Goal: Information Seeking & Learning: Learn about a topic

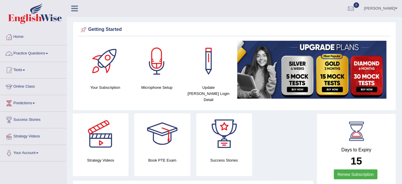
click at [49, 54] on link "Practice Questions" at bounding box center [33, 52] width 66 height 15
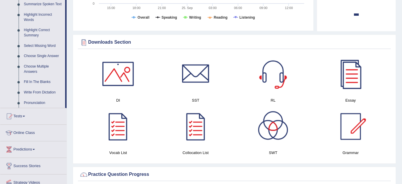
scroll to position [271, 0]
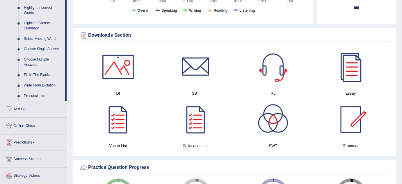
click at [45, 85] on link "Write From Dictation" at bounding box center [43, 85] width 44 height 10
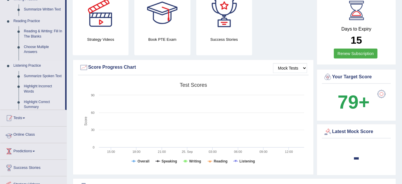
scroll to position [64, 0]
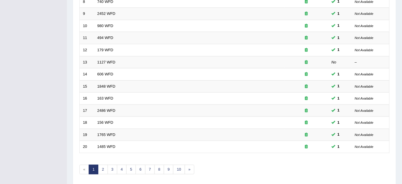
scroll to position [198, 0]
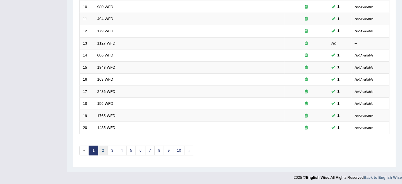
click at [101, 150] on link "2" at bounding box center [103, 151] width 10 height 10
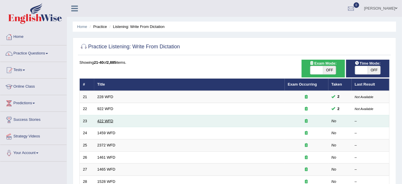
click at [110, 120] on link "422 WFD" at bounding box center [105, 121] width 16 height 4
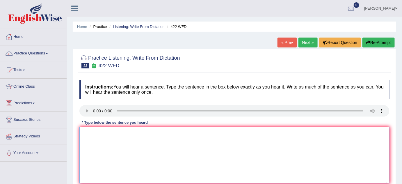
click at [106, 136] on textarea at bounding box center [234, 155] width 310 height 56
click at [94, 135] on textarea at bounding box center [234, 155] width 310 height 56
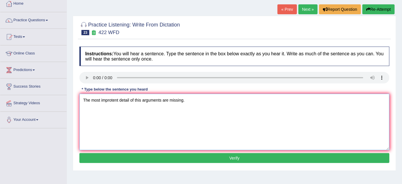
scroll to position [35, 0]
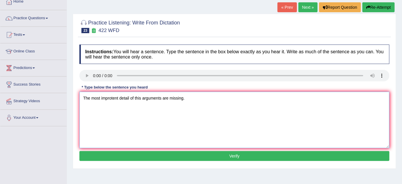
type textarea "The most improtent detail of this arguments are missing."
click at [264, 152] on button "Verify" at bounding box center [234, 156] width 310 height 10
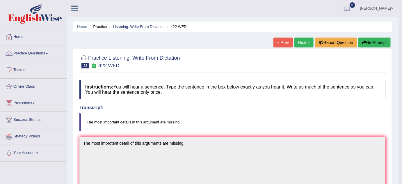
scroll to position [0, 0]
click at [301, 41] on link "Next »" at bounding box center [303, 42] width 19 height 10
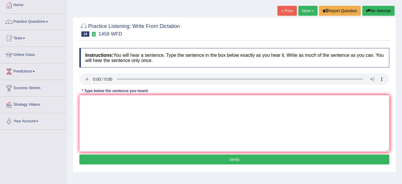
scroll to position [49, 0]
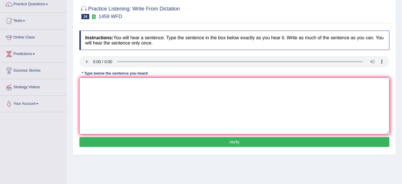
click at [91, 82] on textarea at bounding box center [234, 106] width 310 height 56
type textarea "All importent procedure have been out line in this menu."
click at [107, 141] on button "Verify" at bounding box center [234, 142] width 310 height 10
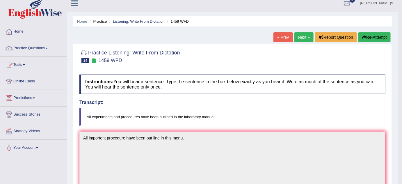
scroll to position [0, 0]
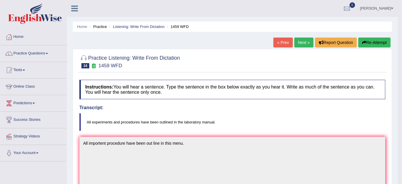
click at [307, 38] on link "Next »" at bounding box center [303, 42] width 19 height 10
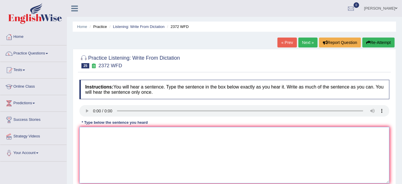
click at [98, 140] on textarea at bounding box center [234, 155] width 310 height 56
click at [115, 132] on textarea "We must handle" at bounding box center [234, 155] width 310 height 56
click at [112, 132] on textarea "We must handle by the end of this semister" at bounding box center [234, 155] width 310 height 56
click at [198, 133] on textarea "We must handle our assingment by the end of this semister" at bounding box center [234, 155] width 310 height 56
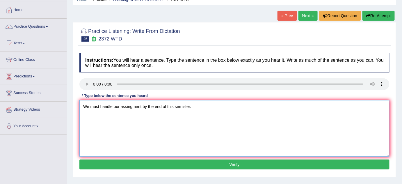
scroll to position [32, 0]
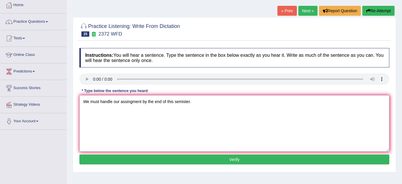
type textarea "We must handle our assingment by the end of this semister."
click at [269, 159] on button "Verify" at bounding box center [234, 159] width 310 height 10
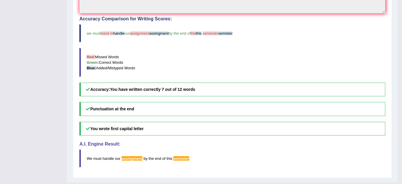
scroll to position [19, 0]
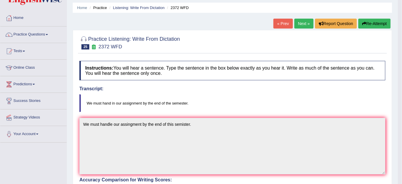
click at [306, 20] on link "Next »" at bounding box center [303, 24] width 19 height 10
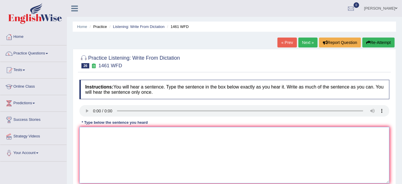
click at [92, 138] on textarea at bounding box center [234, 155] width 310 height 56
type textarea "m"
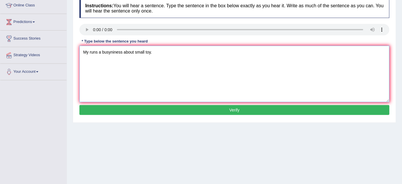
scroll to position [84, 0]
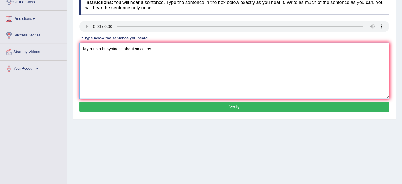
type textarea "My runs a busyniness about small toy."
click at [256, 108] on button "Verify" at bounding box center [234, 107] width 310 height 10
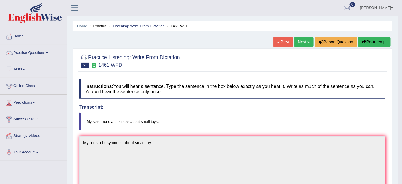
scroll to position [0, 0]
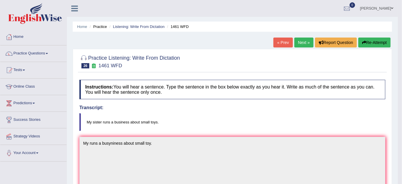
click at [299, 42] on link "Next »" at bounding box center [303, 42] width 19 height 10
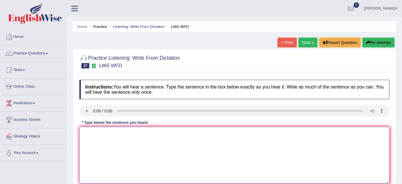
click at [88, 133] on textarea at bounding box center [234, 155] width 310 height 56
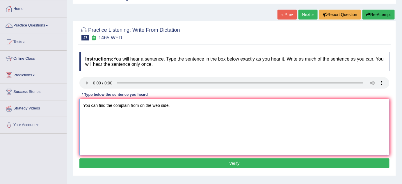
scroll to position [32, 0]
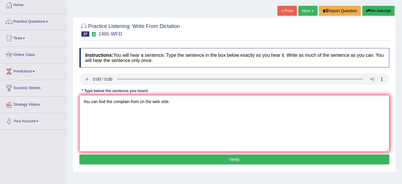
type textarea "You can find the complain from on the web side."
click at [251, 157] on button "Verify" at bounding box center [234, 159] width 310 height 10
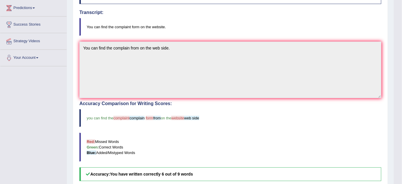
scroll to position [0, 0]
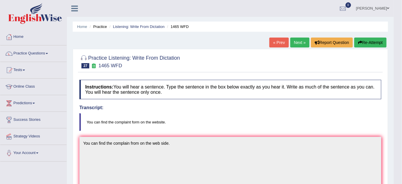
click at [296, 43] on link "Next »" at bounding box center [299, 42] width 19 height 10
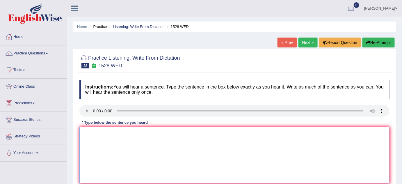
click at [85, 138] on textarea at bounding box center [234, 155] width 310 height 56
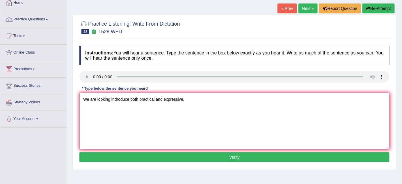
scroll to position [39, 0]
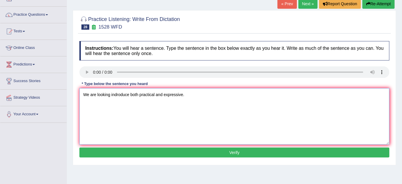
type textarea "We are looking indroduce both practical and expressive."
click at [259, 153] on button "Verify" at bounding box center [234, 152] width 310 height 10
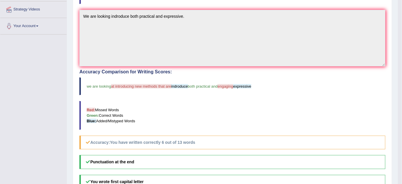
scroll to position [0, 0]
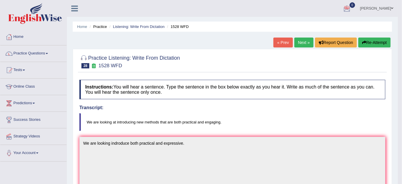
click at [48, 53] on span at bounding box center [47, 53] width 2 height 1
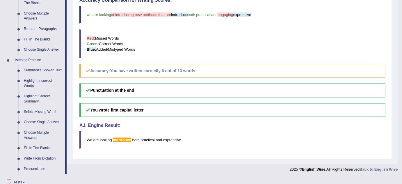
scroll to position [200, 0]
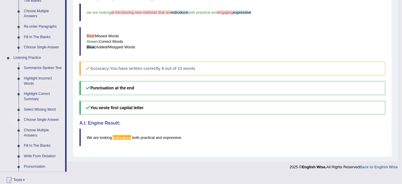
click at [49, 119] on link "Choose Single Answer" at bounding box center [43, 119] width 44 height 10
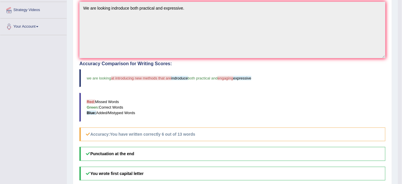
scroll to position [65, 0]
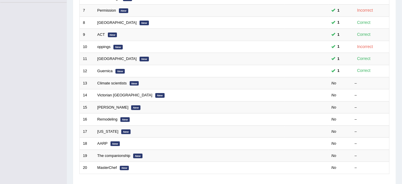
scroll to position [176, 0]
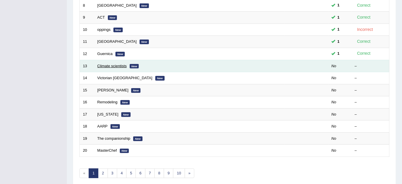
click at [106, 64] on link "Climate scientists" at bounding box center [111, 66] width 29 height 4
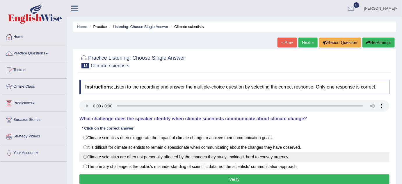
click at [84, 155] on label "Climate scientists are often not personally affected by the changes they study,…" at bounding box center [234, 157] width 310 height 10
radio input "true"
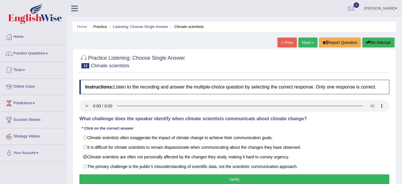
click at [191, 178] on button "Verify" at bounding box center [234, 179] width 310 height 10
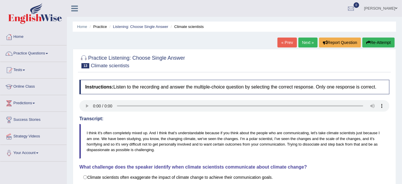
click at [305, 39] on link "Next »" at bounding box center [307, 42] width 19 height 10
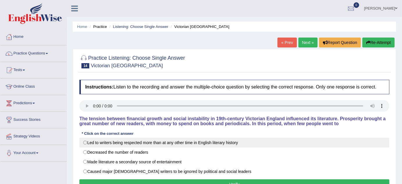
click at [83, 142] on label "Led to writers being respected more than at any other time in English literary …" at bounding box center [234, 142] width 310 height 10
radio input "true"
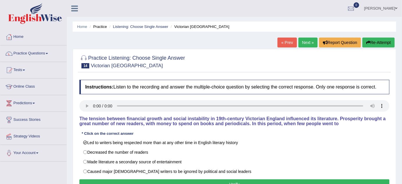
click at [127, 181] on button "Verify" at bounding box center [234, 184] width 310 height 10
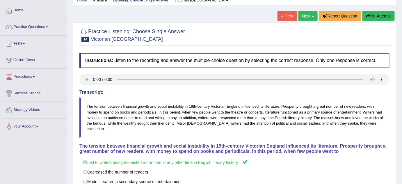
scroll to position [32, 0]
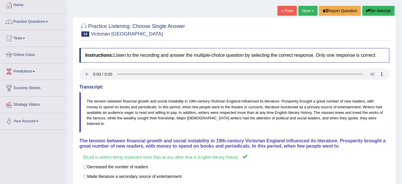
click at [308, 14] on link "Next »" at bounding box center [307, 11] width 19 height 10
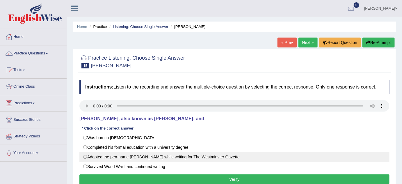
click at [84, 157] on label "Adopted the pen-name Saki while writing for The Westminster Gazette" at bounding box center [234, 157] width 310 height 10
radio input "true"
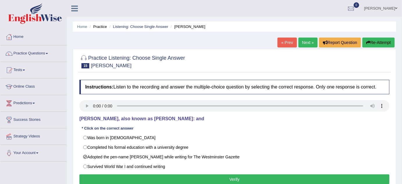
click at [139, 180] on button "Verify" at bounding box center [234, 179] width 310 height 10
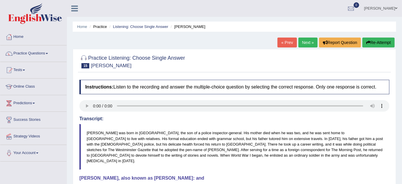
click at [312, 40] on link "Next »" at bounding box center [307, 42] width 19 height 10
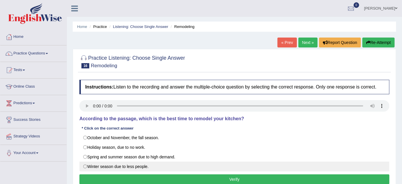
click at [84, 166] on label "Winter season due to less people." at bounding box center [234, 166] width 310 height 10
radio input "true"
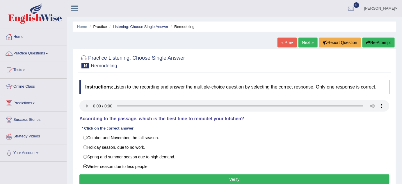
click at [103, 176] on button "Verify" at bounding box center [234, 179] width 310 height 10
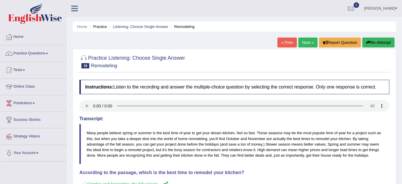
click at [309, 42] on link "Next »" at bounding box center [307, 42] width 19 height 10
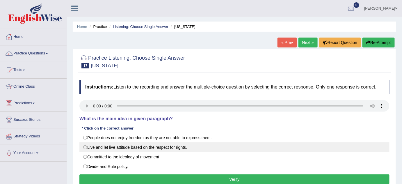
click at [85, 146] on label "Live and let live attitude based on the respect for rights." at bounding box center [234, 147] width 310 height 10
radio input "true"
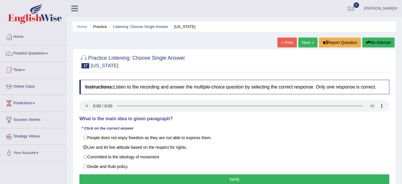
click at [113, 175] on button "Verify" at bounding box center [234, 179] width 310 height 10
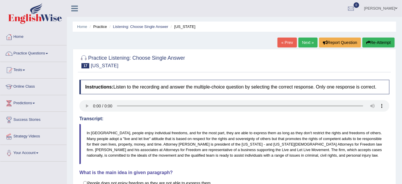
click at [308, 43] on link "Next »" at bounding box center [307, 42] width 19 height 10
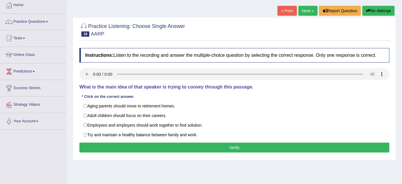
click at [401, 152] on html "Toggle navigation Home Practice Questions Speaking Practice Read Aloud Repeat S…" at bounding box center [201, 60] width 402 height 184
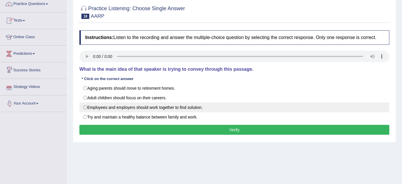
click at [84, 107] on label "Employees and employers should work together to find solution." at bounding box center [234, 107] width 310 height 10
radio input "true"
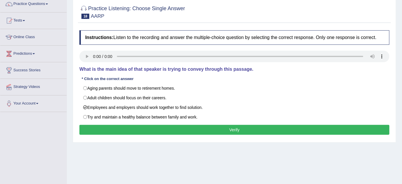
click at [121, 129] on button "Verify" at bounding box center [234, 130] width 310 height 10
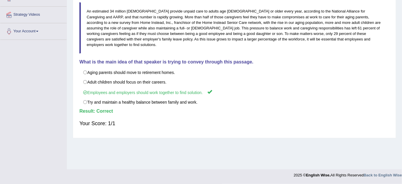
scroll to position [0, 0]
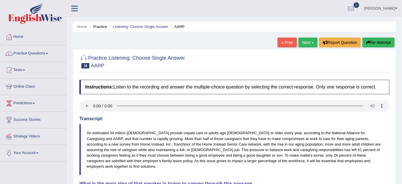
click at [310, 44] on link "Next »" at bounding box center [307, 42] width 19 height 10
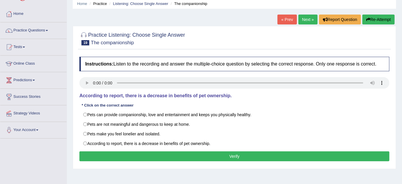
scroll to position [25, 0]
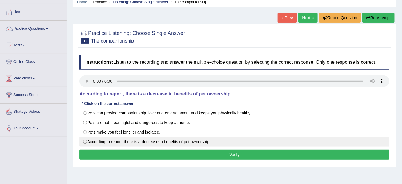
click at [86, 141] on label "According to report, there is a decrease in benefits of pet ownership." at bounding box center [234, 142] width 310 height 10
radio input "true"
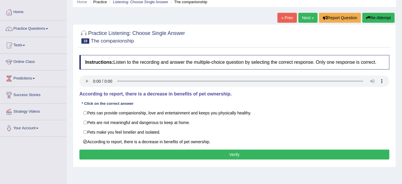
click at [103, 153] on button "Verify" at bounding box center [234, 154] width 310 height 10
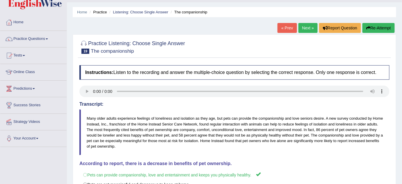
scroll to position [0, 0]
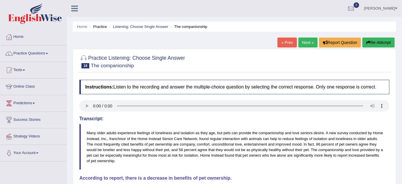
click at [309, 42] on link "Next »" at bounding box center [307, 42] width 19 height 10
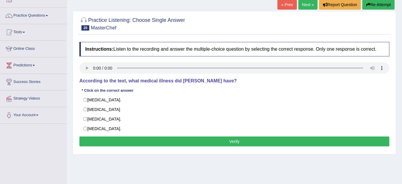
scroll to position [46, 0]
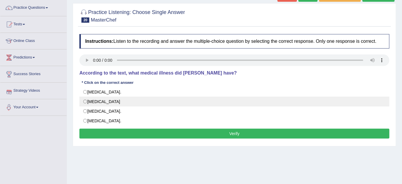
click at [84, 102] on label "[MEDICAL_DATA]" at bounding box center [234, 101] width 310 height 10
radio input "true"
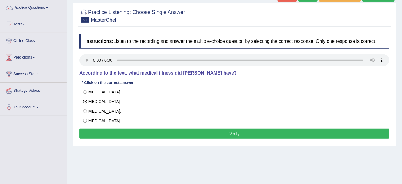
click at [114, 132] on button "Verify" at bounding box center [234, 133] width 310 height 10
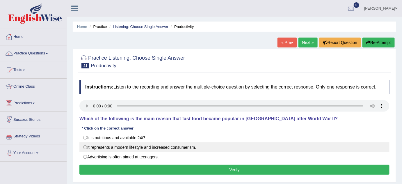
click at [85, 148] on label "It represents a modern lifestyle and increased consumerism." at bounding box center [234, 147] width 310 height 10
radio input "true"
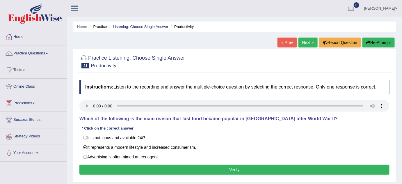
click at [141, 166] on button "Verify" at bounding box center [234, 169] width 310 height 10
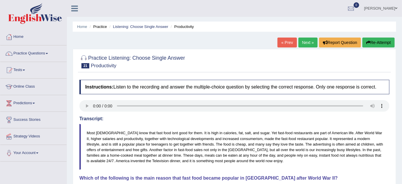
click at [305, 41] on link "Next »" at bounding box center [307, 42] width 19 height 10
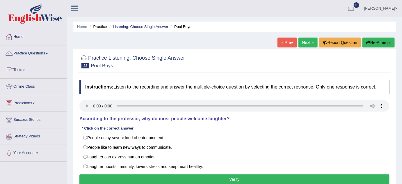
click at [48, 53] on span at bounding box center [47, 53] width 2 height 1
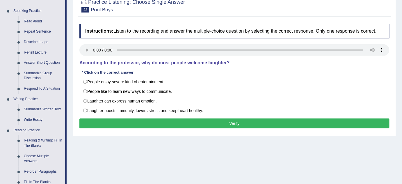
scroll to position [53, 0]
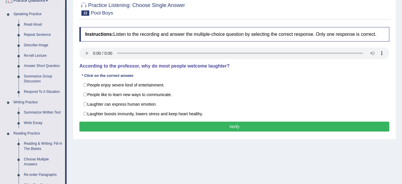
click at [46, 35] on link "Repeat Sentence" at bounding box center [43, 35] width 44 height 10
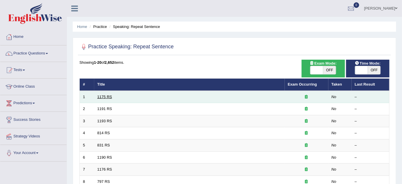
click at [103, 95] on link "1175 RS" at bounding box center [104, 96] width 15 height 4
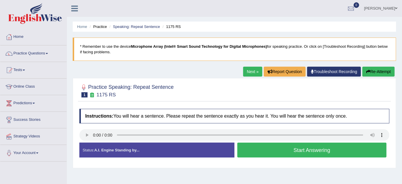
click at [277, 152] on button "Start Answering" at bounding box center [311, 149] width 149 height 15
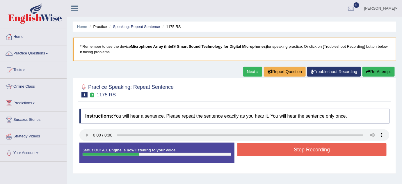
click at [277, 152] on button "Stop Recording" at bounding box center [311, 149] width 149 height 13
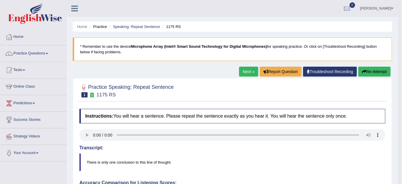
click at [243, 75] on link "Next »" at bounding box center [248, 72] width 19 height 10
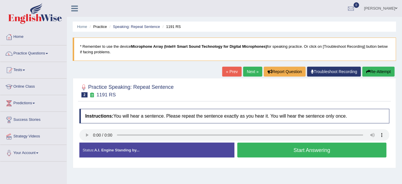
click at [263, 154] on button "Start Answering" at bounding box center [311, 149] width 149 height 15
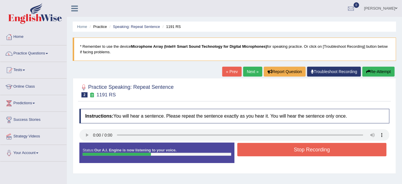
click at [263, 154] on button "Stop Recording" at bounding box center [311, 149] width 149 height 13
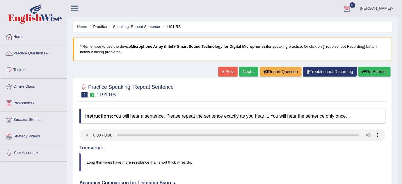
click at [245, 68] on link "Next »" at bounding box center [248, 72] width 19 height 10
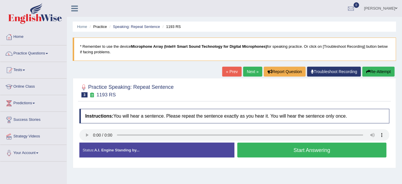
click at [271, 146] on button "Start Answering" at bounding box center [311, 149] width 149 height 15
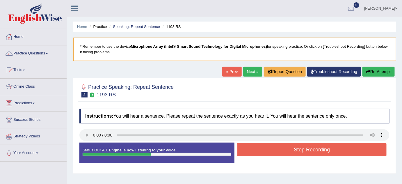
click at [271, 146] on button "Stop Recording" at bounding box center [311, 149] width 149 height 13
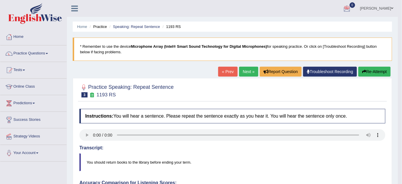
click at [252, 73] on link "Next »" at bounding box center [248, 72] width 19 height 10
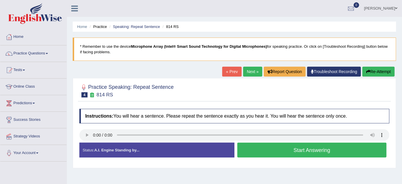
click at [259, 151] on button "Start Answering" at bounding box center [311, 149] width 149 height 15
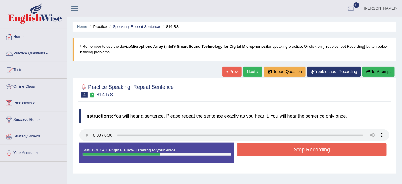
click at [259, 151] on button "Stop Recording" at bounding box center [311, 149] width 149 height 13
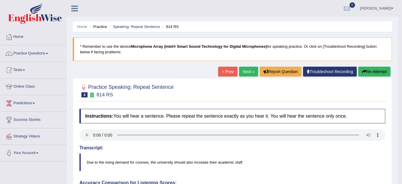
click at [249, 72] on link "Next »" at bounding box center [248, 72] width 19 height 10
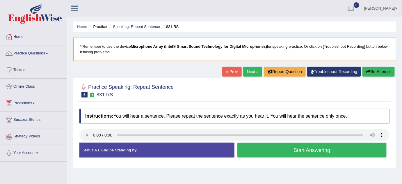
click at [302, 148] on button "Start Answering" at bounding box center [311, 149] width 149 height 15
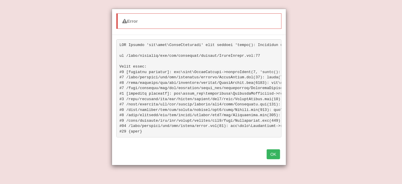
click at [273, 156] on button "OK" at bounding box center [272, 154] width 13 height 10
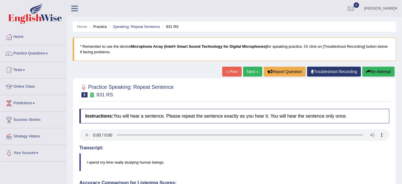
click at [371, 74] on button "Re-Attempt" at bounding box center [378, 72] width 32 height 10
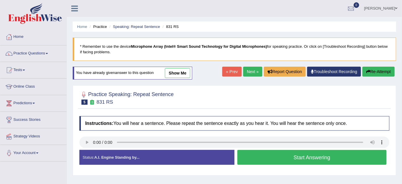
click at [281, 157] on button "Start Answering" at bounding box center [311, 157] width 149 height 15
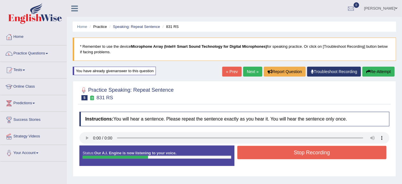
click at [281, 157] on button "Stop Recording" at bounding box center [311, 152] width 149 height 13
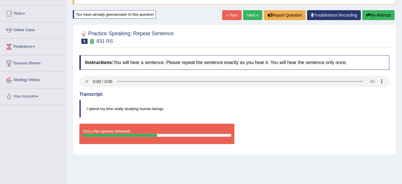
scroll to position [67, 0]
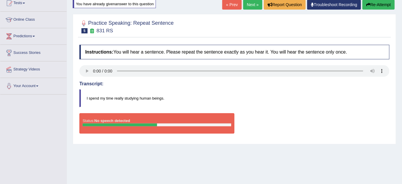
click at [367, 3] on icon "button" at bounding box center [368, 5] width 4 height 4
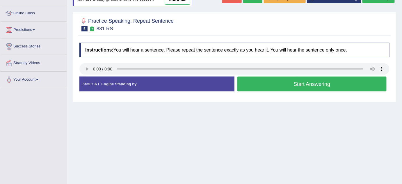
scroll to position [67, 0]
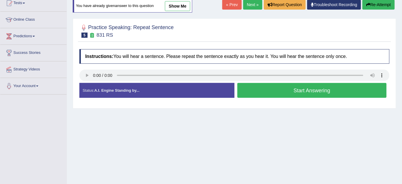
click at [246, 89] on button "Start Answering" at bounding box center [311, 90] width 149 height 15
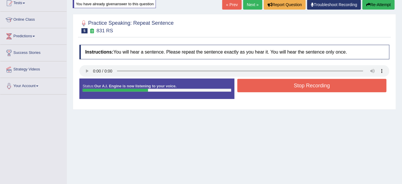
click at [246, 89] on button "Stop Recording" at bounding box center [311, 85] width 149 height 13
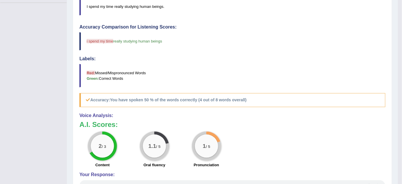
scroll to position [0, 0]
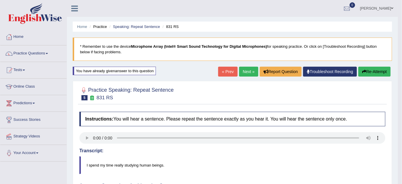
click at [245, 71] on link "Next »" at bounding box center [248, 72] width 19 height 10
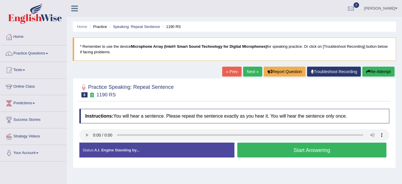
click at [294, 154] on button "Start Answering" at bounding box center [311, 149] width 149 height 15
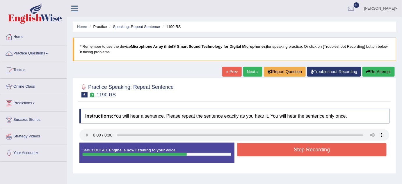
click at [294, 154] on button "Stop Recording" at bounding box center [311, 149] width 149 height 13
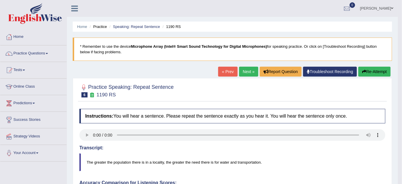
click at [249, 72] on link "Next »" at bounding box center [248, 72] width 19 height 10
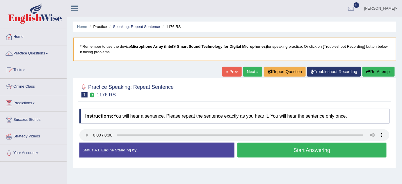
click at [271, 152] on button "Start Answering" at bounding box center [311, 149] width 149 height 15
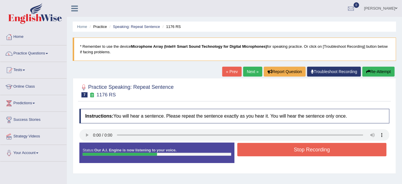
click at [271, 152] on button "Stop Recording" at bounding box center [311, 149] width 149 height 13
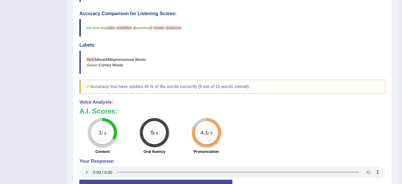
scroll to position [8, 0]
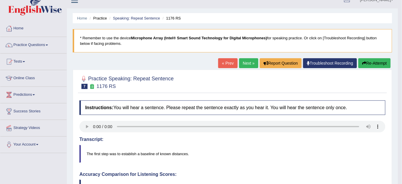
click at [245, 62] on link "Next »" at bounding box center [248, 63] width 19 height 10
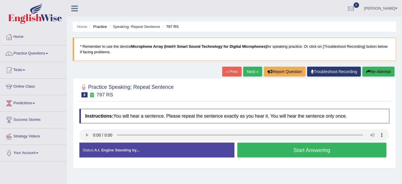
click at [272, 152] on button "Start Answering" at bounding box center [311, 149] width 149 height 15
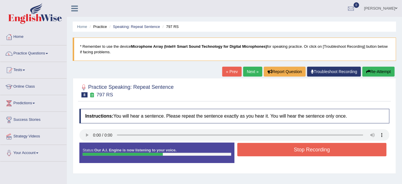
click at [272, 152] on button "Stop Recording" at bounding box center [311, 149] width 149 height 13
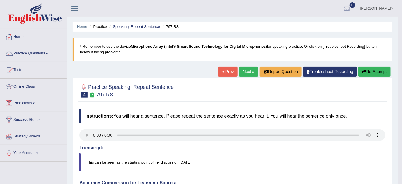
click at [248, 70] on link "Next »" at bounding box center [248, 72] width 19 height 10
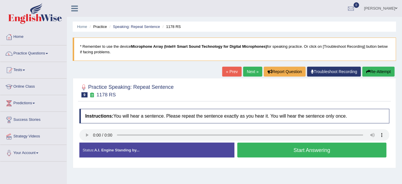
click at [254, 148] on button "Start Answering" at bounding box center [311, 149] width 149 height 15
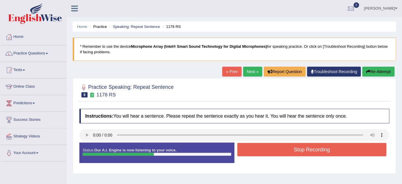
click at [254, 148] on button "Stop Recording" at bounding box center [311, 149] width 149 height 13
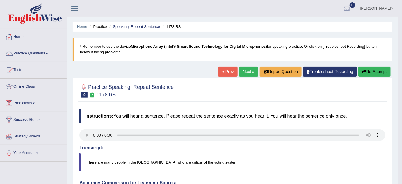
click at [248, 70] on link "Next »" at bounding box center [248, 72] width 19 height 10
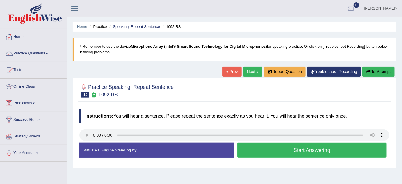
click at [275, 147] on button "Start Answering" at bounding box center [311, 149] width 149 height 15
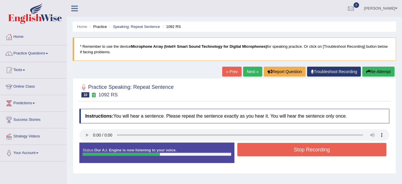
click at [275, 147] on button "Stop Recording" at bounding box center [311, 149] width 149 height 13
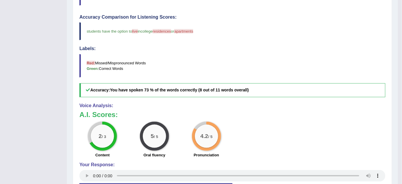
scroll to position [5, 0]
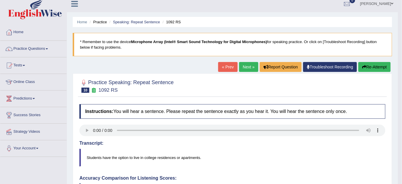
click at [244, 67] on link "Next »" at bounding box center [248, 67] width 19 height 10
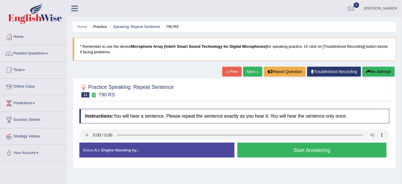
click at [284, 149] on button "Start Answering" at bounding box center [311, 149] width 149 height 15
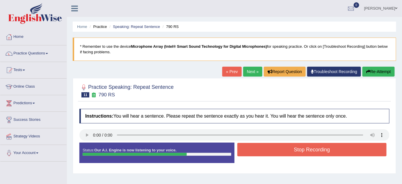
click at [284, 149] on button "Stop Recording" at bounding box center [311, 149] width 149 height 13
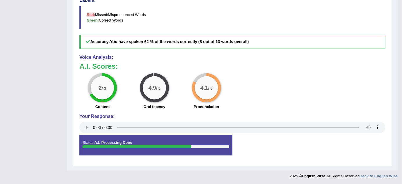
scroll to position [53, 0]
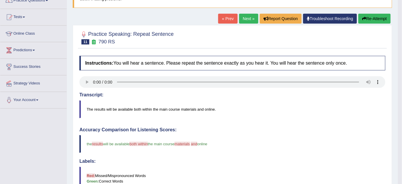
click at [246, 19] on link "Next »" at bounding box center [248, 19] width 19 height 10
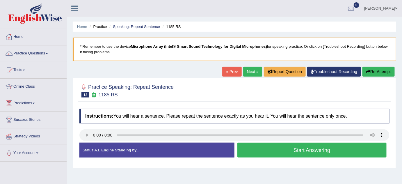
click at [259, 153] on button "Start Answering" at bounding box center [311, 149] width 149 height 15
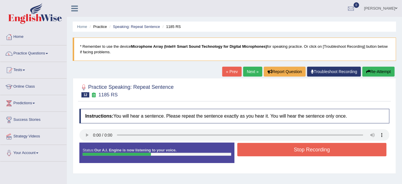
click at [259, 153] on button "Stop Recording" at bounding box center [311, 149] width 149 height 13
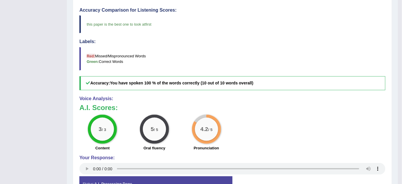
scroll to position [12, 0]
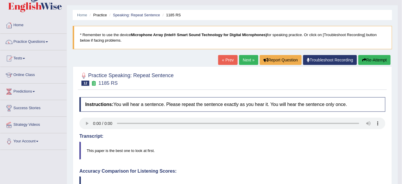
click at [251, 59] on link "Next »" at bounding box center [248, 60] width 19 height 10
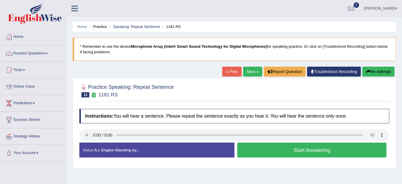
click at [255, 148] on button "Start Answering" at bounding box center [311, 149] width 149 height 15
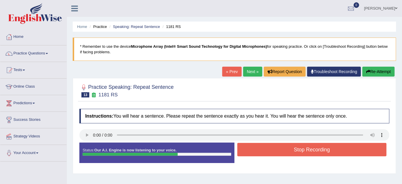
click at [255, 148] on button "Stop Recording" at bounding box center [311, 149] width 149 height 13
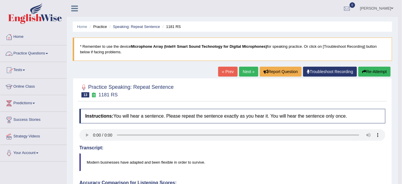
click at [41, 52] on link "Practice Questions" at bounding box center [33, 52] width 66 height 15
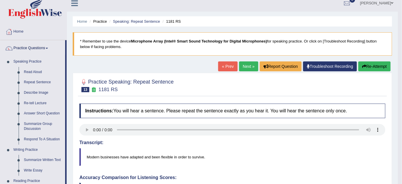
scroll to position [10, 0]
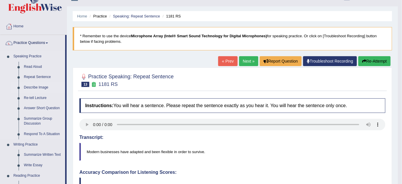
click at [33, 87] on link "Describe Image" at bounding box center [43, 87] width 44 height 10
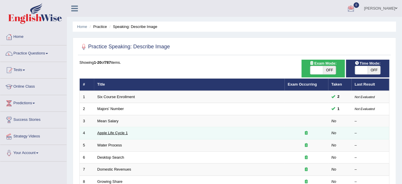
click at [107, 132] on link "Apple Life Cycle 1" at bounding box center [112, 132] width 31 height 4
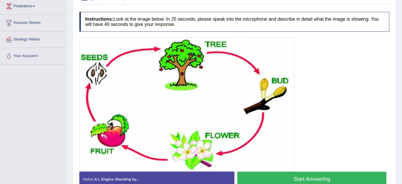
scroll to position [98, 0]
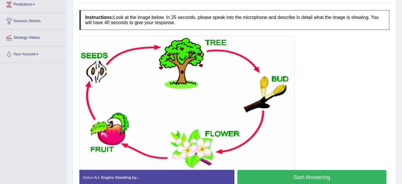
click at [341, 175] on button "Start Answering" at bounding box center [311, 177] width 149 height 15
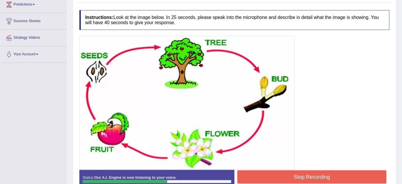
click at [341, 175] on button "Stop Recording" at bounding box center [311, 176] width 149 height 13
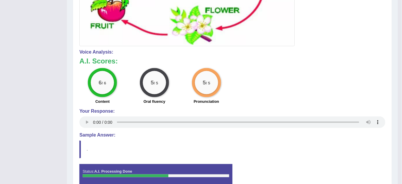
scroll to position [61, 0]
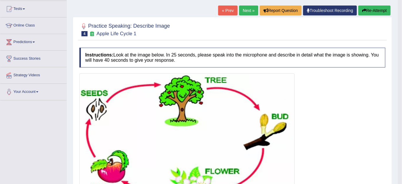
click at [250, 10] on link "Next »" at bounding box center [248, 11] width 19 height 10
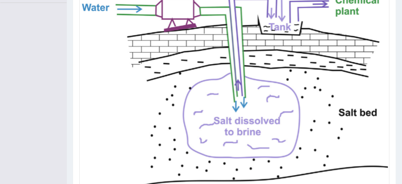
scroll to position [183, 0]
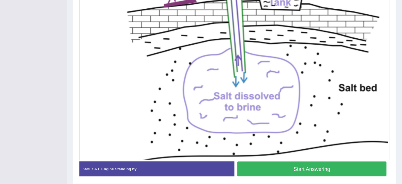
click at [279, 166] on button "Start Answering" at bounding box center [311, 168] width 149 height 15
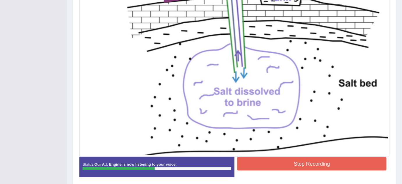
scroll to position [188, 0]
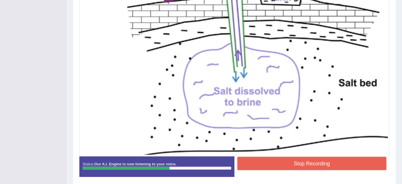
click at [299, 162] on button "Stop Recording" at bounding box center [311, 163] width 149 height 13
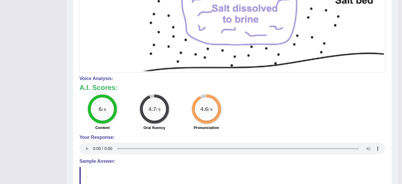
scroll to position [279, 0]
